Goal: Task Accomplishment & Management: Manage account settings

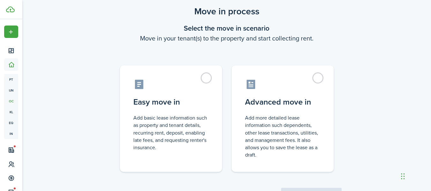
scroll to position [32, 0]
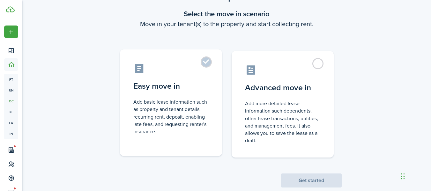
click at [214, 89] on label "Easy move in Add basic lease information such as property and tenant details, r…" at bounding box center [171, 102] width 102 height 106
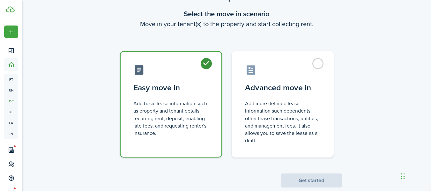
radio input "true"
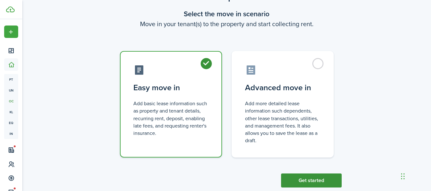
click at [314, 179] on button "Get started" at bounding box center [311, 180] width 61 height 14
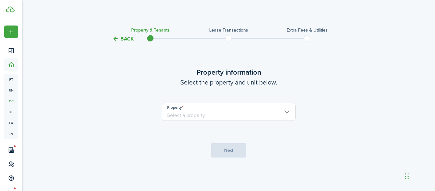
click at [217, 111] on input "Property" at bounding box center [229, 112] width 134 height 18
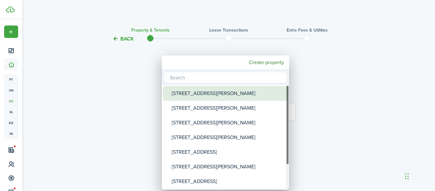
click at [218, 95] on div "[STREET_ADDRESS][PERSON_NAME]" at bounding box center [228, 93] width 113 height 15
type input "[STREET_ADDRESS][PERSON_NAME]"
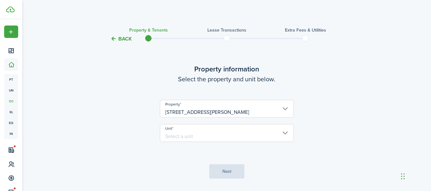
click at [230, 135] on input "Unit" at bounding box center [227, 133] width 134 height 18
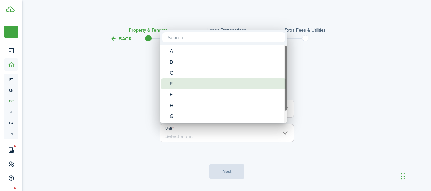
click at [205, 84] on div "F" at bounding box center [226, 83] width 113 height 11
type input "F"
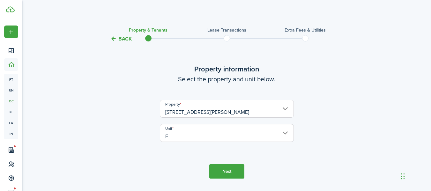
click at [232, 167] on button "Next" at bounding box center [226, 171] width 35 height 14
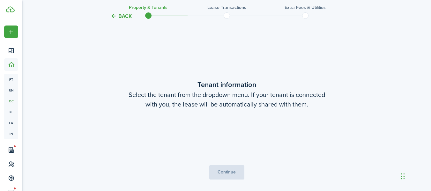
scroll to position [166, 0]
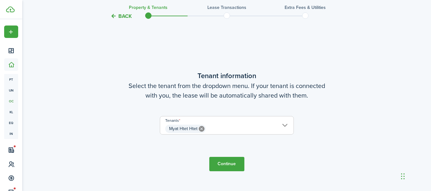
click at [235, 129] on span "Myat Htet Htet" at bounding box center [226, 128] width 133 height 11
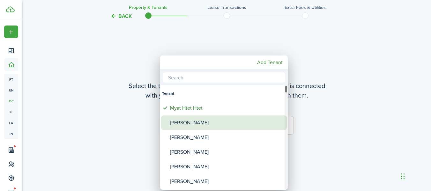
click at [222, 127] on div "[PERSON_NAME]" at bounding box center [226, 122] width 113 height 15
type input "Myat Htet Htet, [PERSON_NAME]"
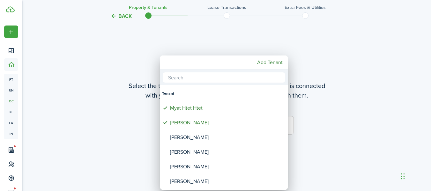
click at [310, 125] on div at bounding box center [215, 95] width 533 height 293
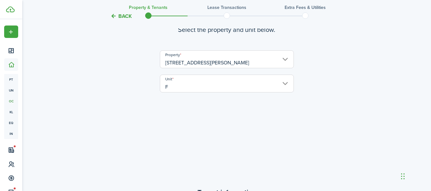
scroll to position [0, 0]
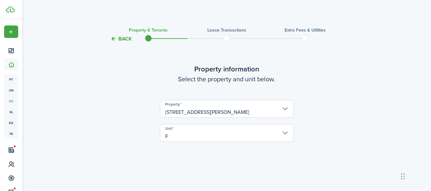
click at [125, 39] on button "Back" at bounding box center [120, 38] width 21 height 7
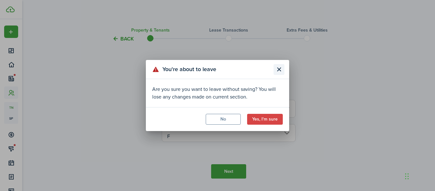
click at [281, 71] on button "Close modal" at bounding box center [279, 69] width 11 height 11
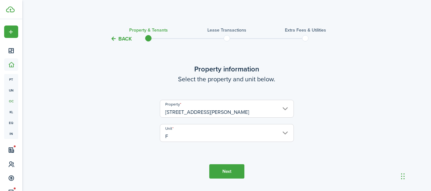
click at [114, 40] on button "Back" at bounding box center [120, 38] width 21 height 7
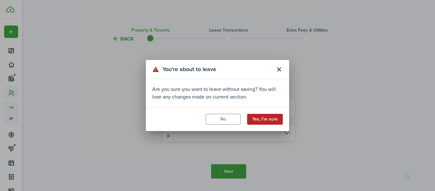
click at [268, 119] on button "Yes, I'm sure" at bounding box center [265, 119] width 36 height 11
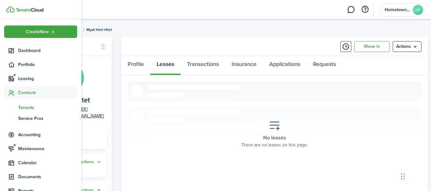
click at [25, 92] on span "Contacts" at bounding box center [47, 92] width 59 height 7
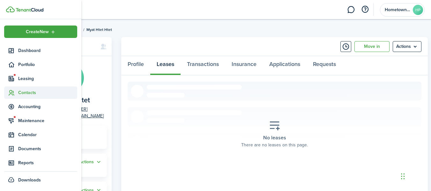
click at [22, 93] on span "Contacts" at bounding box center [47, 92] width 59 height 7
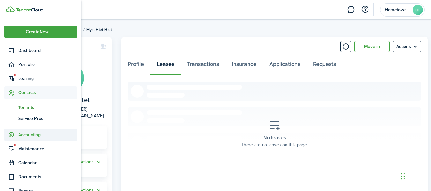
click at [29, 135] on span "Accounting" at bounding box center [47, 134] width 59 height 7
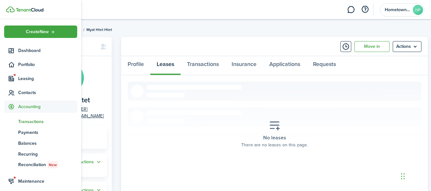
click at [29, 120] on span "Transactions" at bounding box center [47, 121] width 59 height 7
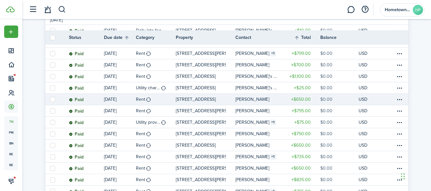
scroll to position [127, 0]
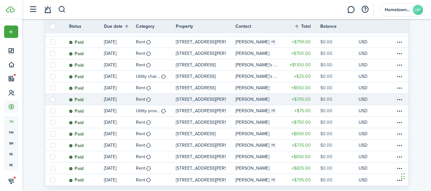
click at [202, 98] on p "[STREET_ADDRESS][PERSON_NAME]" at bounding box center [201, 99] width 50 height 7
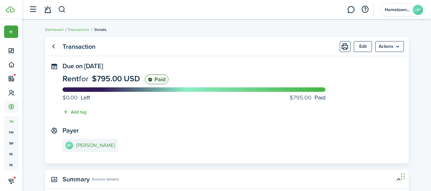
click at [102, 144] on e-details-info-title "[PERSON_NAME]" at bounding box center [95, 145] width 39 height 6
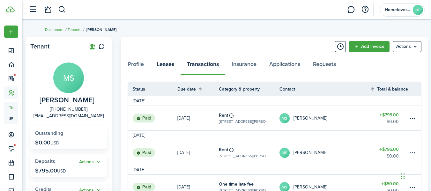
click at [163, 62] on link "Leases" at bounding box center [165, 65] width 30 height 19
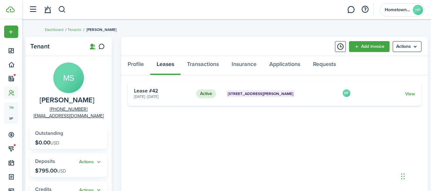
click at [321, 98] on card "Active [STREET_ADDRESS][PERSON_NAME] [DATE] - [DATE] Lease #42 MS View" at bounding box center [274, 94] width 294 height 24
click at [407, 94] on link "View" at bounding box center [410, 94] width 10 height 7
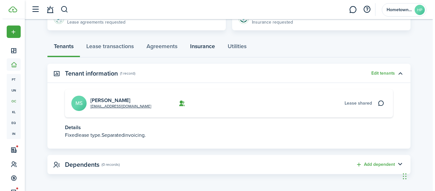
scroll to position [160, 0]
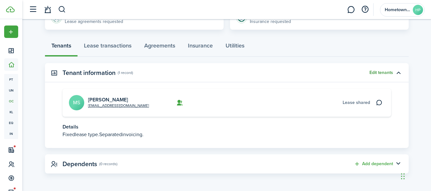
click at [388, 72] on button "Edit tenants" at bounding box center [381, 72] width 24 height 5
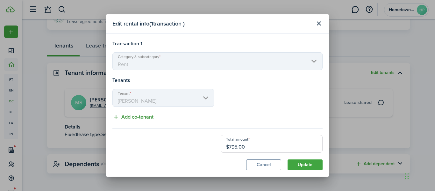
click at [147, 117] on button "Add co-tenant" at bounding box center [133, 117] width 41 height 8
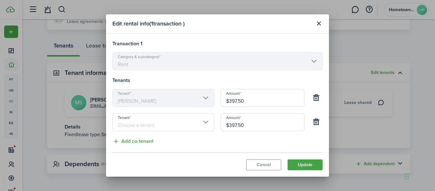
click at [168, 123] on input "Tenant" at bounding box center [164, 122] width 102 height 18
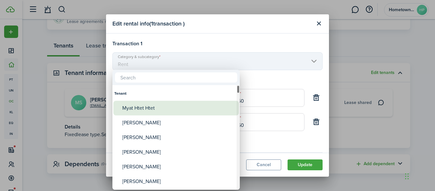
click at [166, 105] on div "Myat Htet Htet" at bounding box center [178, 108] width 113 height 15
type input "Myat Htet Htet"
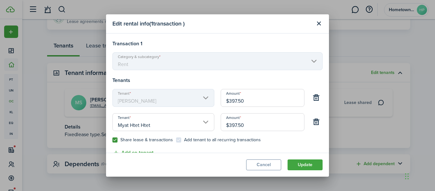
click at [203, 152] on div "Transaction 1 Category & subcategory Rent Tenants Tenant [PERSON_NAME] $397.50 …" at bounding box center [218, 114] width 210 height 149
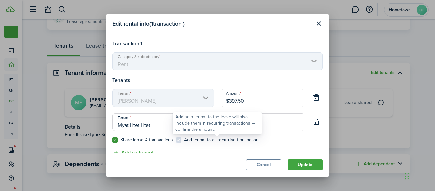
click at [177, 140] on control-checkbox "Add tenant to all recurring transactions" at bounding box center [218, 139] width 85 height 5
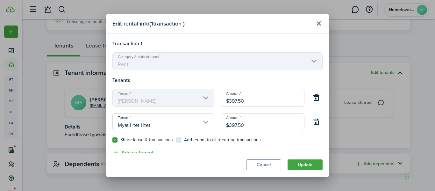
scroll to position [32, 0]
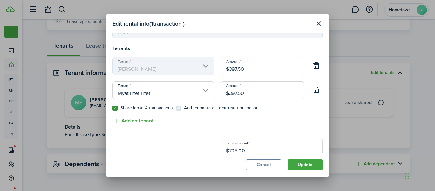
click at [263, 71] on input "$397.50" at bounding box center [263, 66] width 84 height 18
drag, startPoint x: 263, startPoint y: 71, endPoint x: 214, endPoint y: 70, distance: 49.4
click at [214, 70] on div "Tenant [PERSON_NAME] $397.50" at bounding box center [217, 69] width 217 height 24
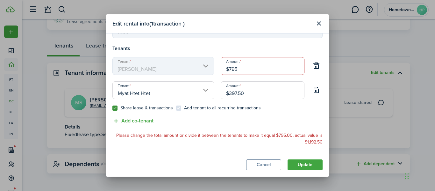
type input "$795.00"
click at [269, 112] on div "Share lease & transactions Add tenant to all recurring transactions" at bounding box center [217, 110] width 217 height 11
drag, startPoint x: 247, startPoint y: 96, endPoint x: 209, endPoint y: 92, distance: 38.4
click at [209, 92] on div "Tenant Myat Htet Htet Amount $397.50 Share lease & transactions Add tenant to a…" at bounding box center [217, 99] width 217 height 36
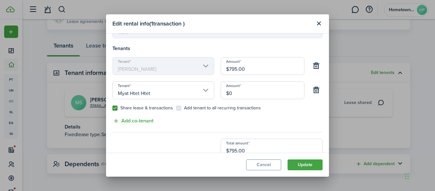
type input "$0.00"
click at [269, 118] on div "Transaction 1 Category & subcategory Rent Tenants Tenant [PERSON_NAME] $795.00 …" at bounding box center [218, 82] width 210 height 149
click at [309, 166] on button "Update" at bounding box center [305, 164] width 35 height 11
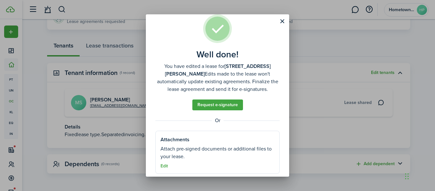
scroll to position [20, 0]
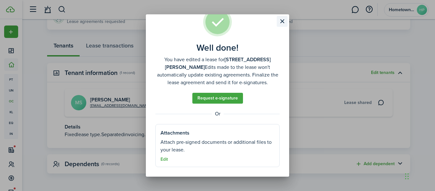
click at [281, 21] on button "Close modal" at bounding box center [282, 21] width 11 height 11
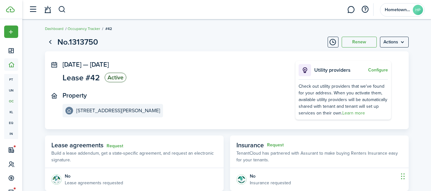
scroll to position [0, 0]
